Goal: Task Accomplishment & Management: Manage account settings

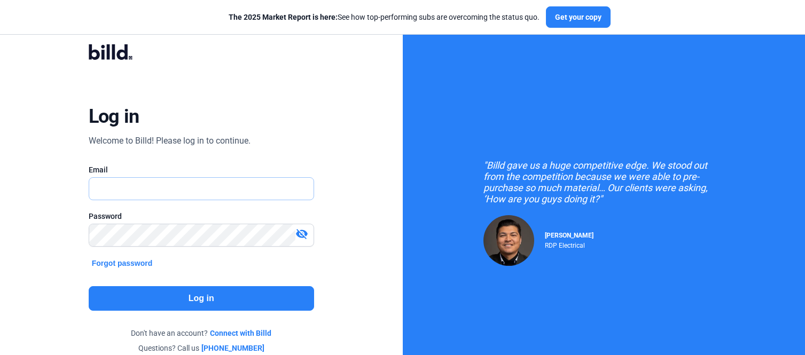
type input "[PERSON_NAME][EMAIL_ADDRESS][PERSON_NAME][DOMAIN_NAME]"
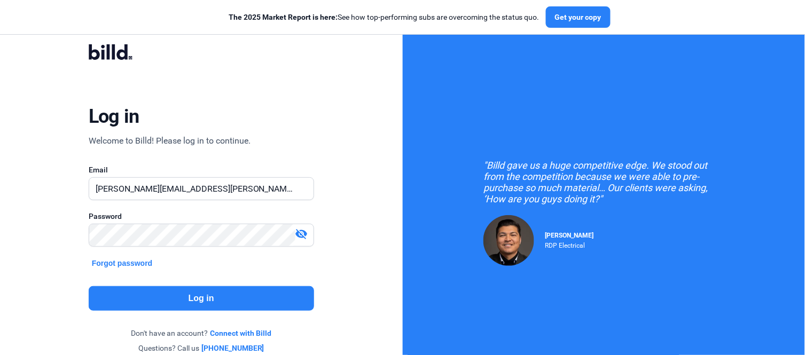
click at [206, 309] on button "Log in" at bounding box center [202, 298] width 226 height 25
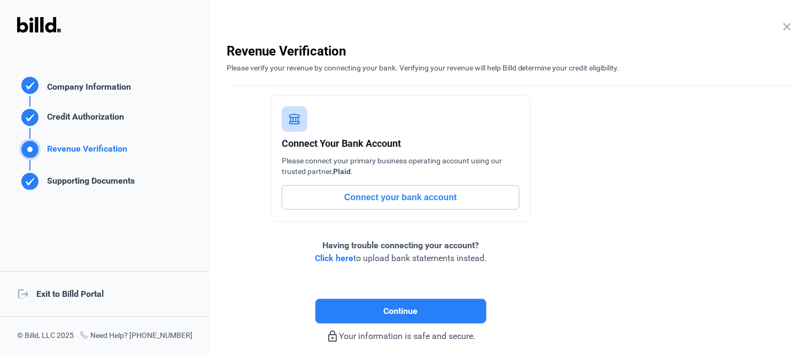
click at [130, 294] on div "logout Exit to Billd Portal" at bounding box center [104, 294] width 209 height 46
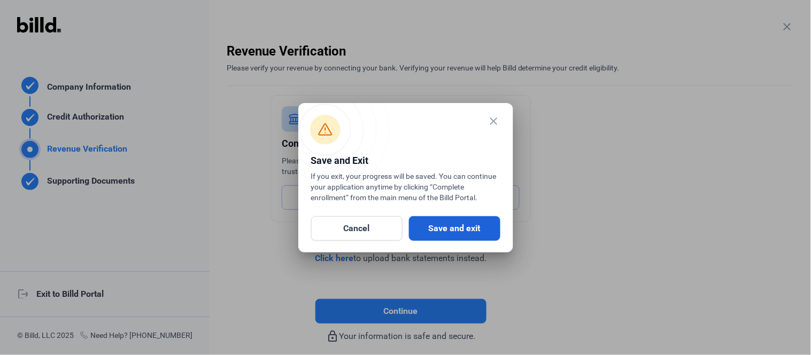
click at [426, 228] on button "Save and exit" at bounding box center [454, 228] width 91 height 25
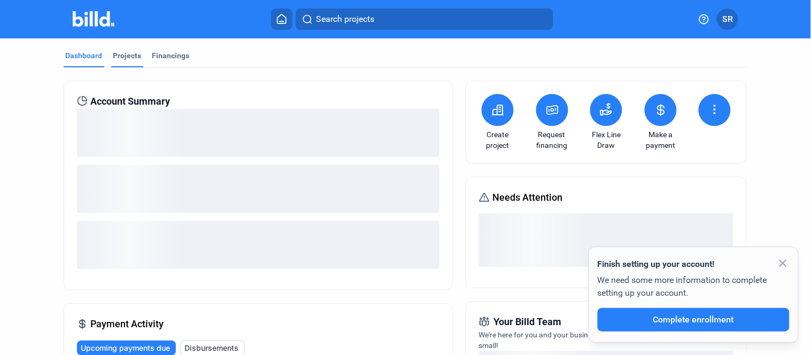
click at [125, 53] on div "Projects" at bounding box center [127, 55] width 28 height 11
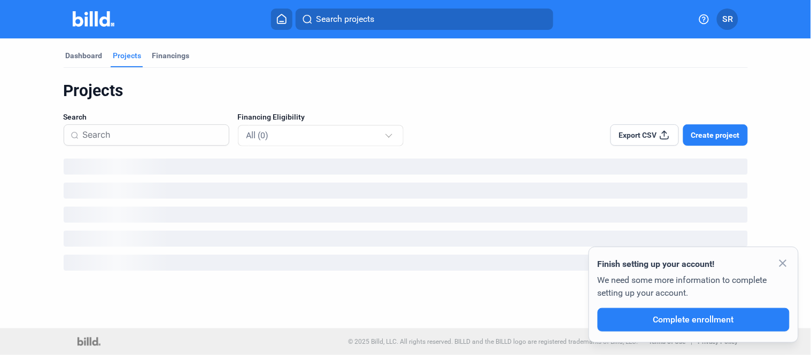
click at [784, 265] on mat-icon "close" at bounding box center [782, 263] width 13 height 13
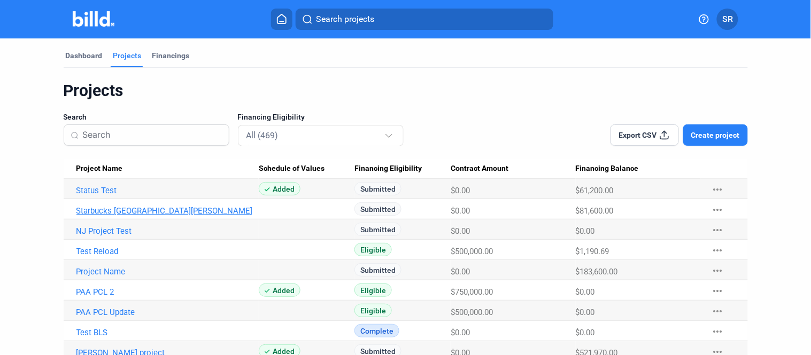
scroll to position [119, 0]
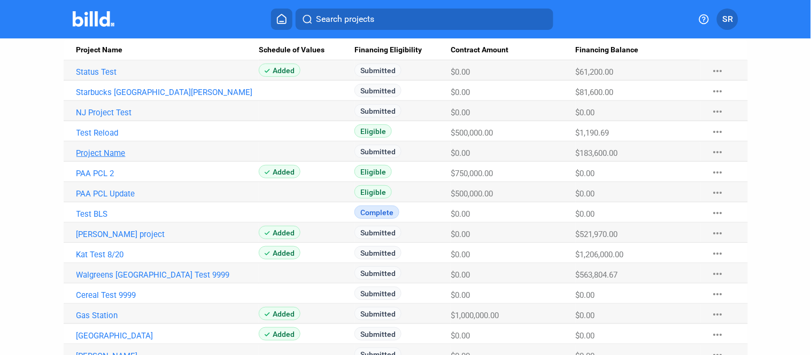
click at [88, 154] on link "Project Name" at bounding box center [167, 154] width 183 height 10
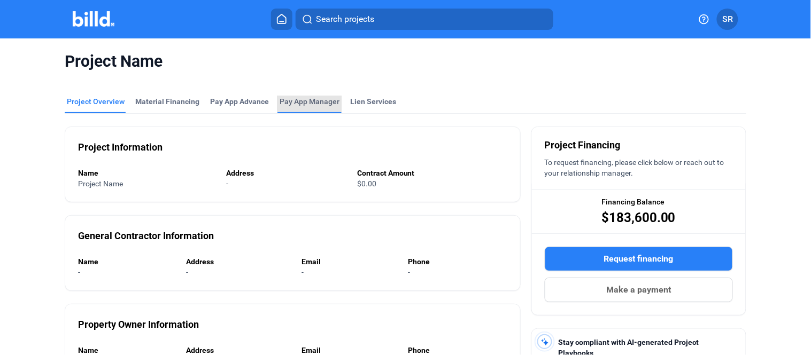
click at [313, 98] on span "Pay App Manager" at bounding box center [309, 101] width 60 height 11
